Goal: Navigation & Orientation: Find specific page/section

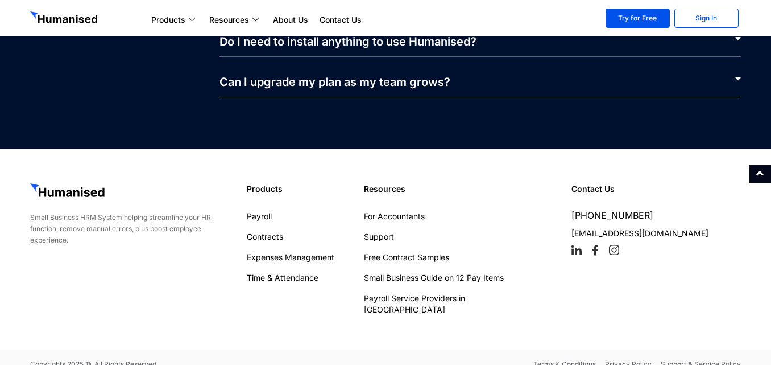
scroll to position [5538, 0]
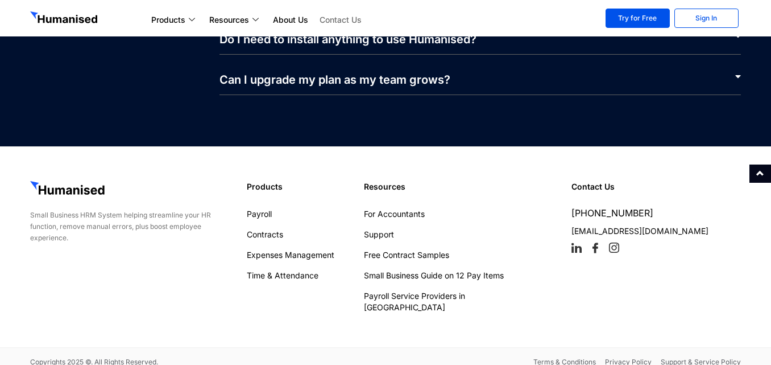
click at [335, 24] on link "Contact Us" at bounding box center [340, 20] width 53 height 14
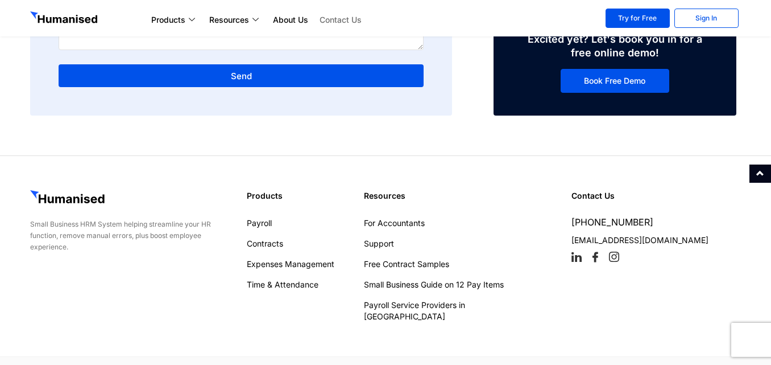
scroll to position [400, 0]
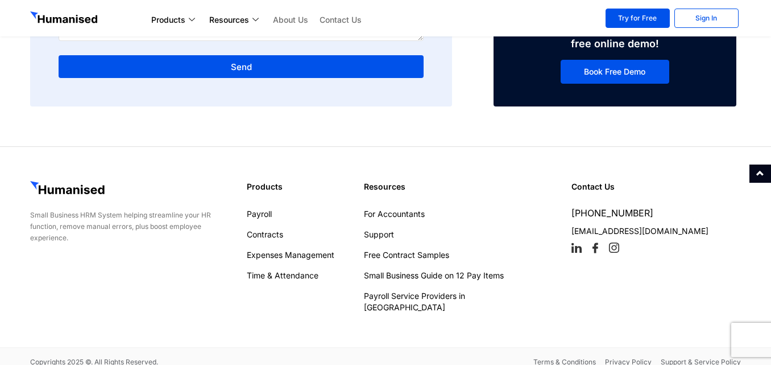
click at [291, 18] on link "About Us" at bounding box center [290, 20] width 47 height 14
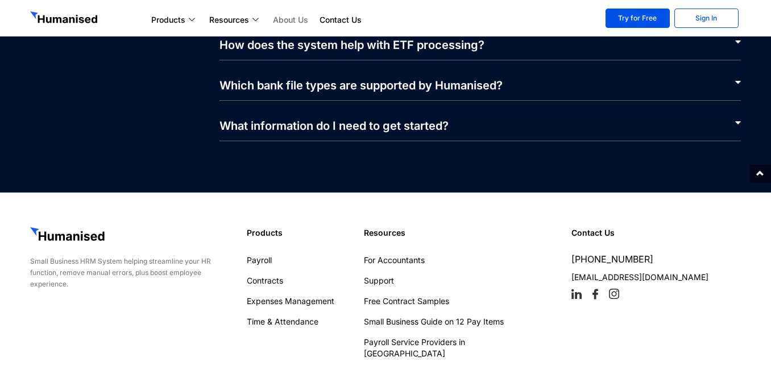
scroll to position [2676, 0]
